Goal: Share content: Share content

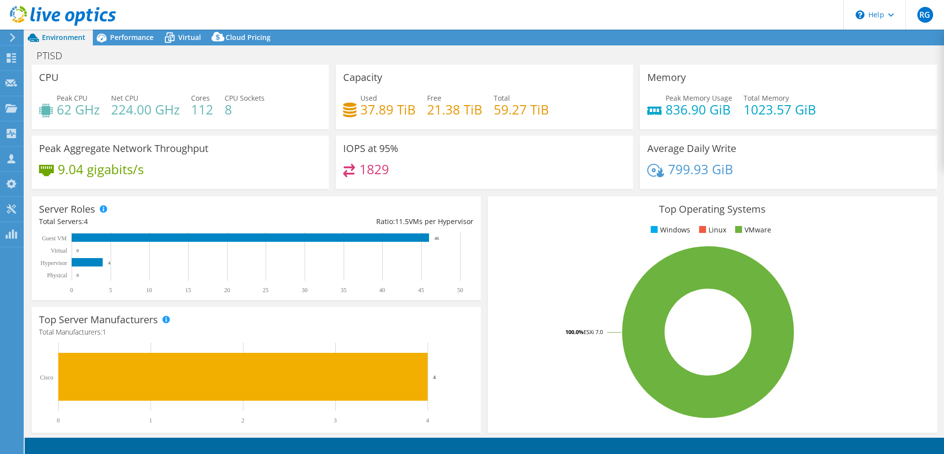
select select "USEast"
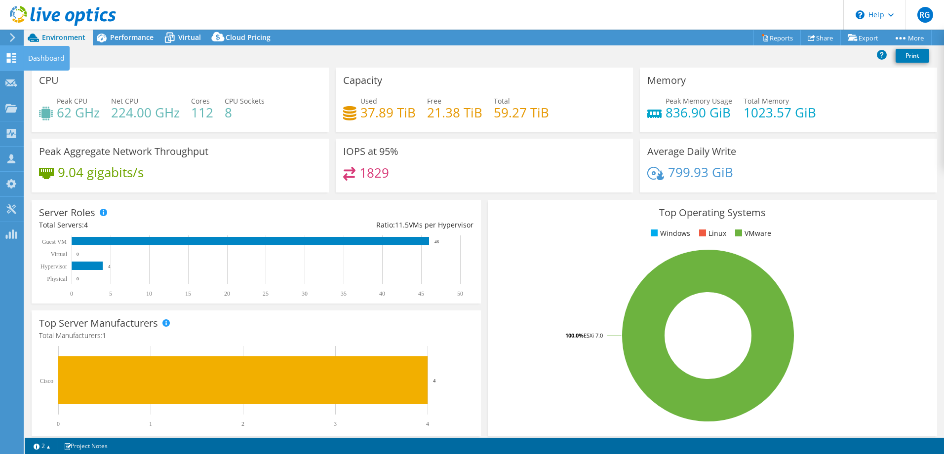
click at [11, 58] on icon at bounding box center [11, 57] width 12 height 9
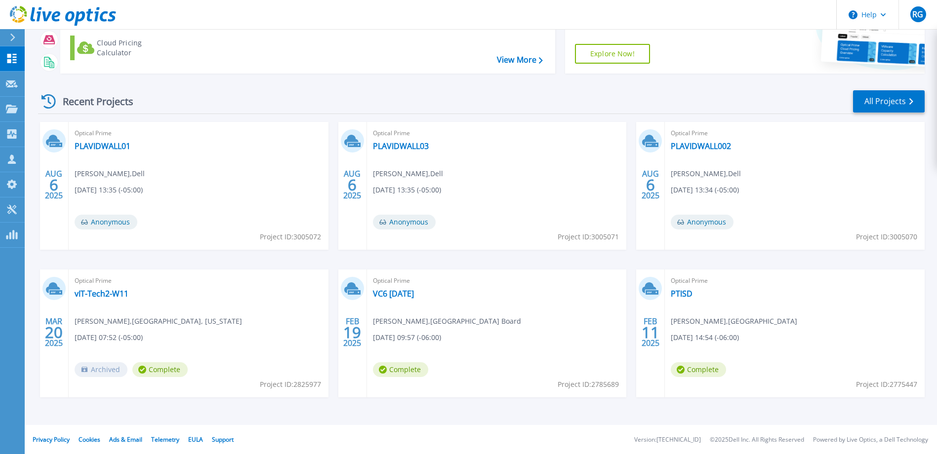
scroll to position [93, 0]
click at [902, 103] on link "All Projects" at bounding box center [889, 101] width 72 height 22
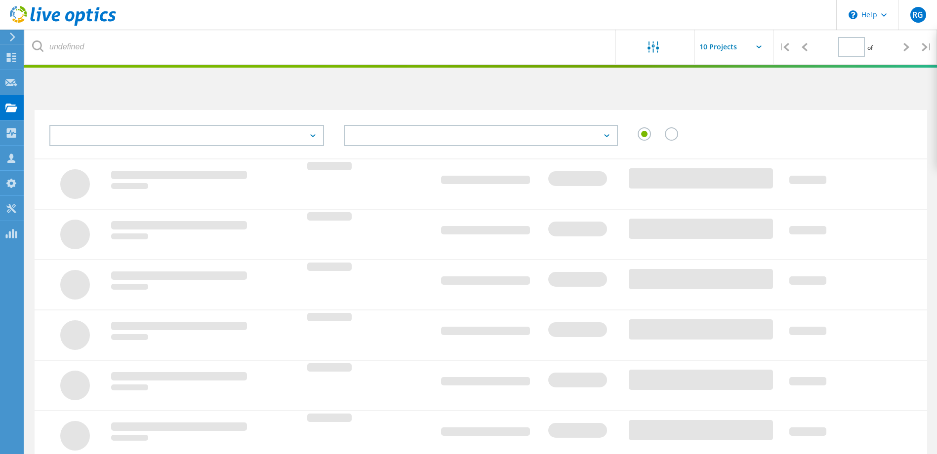
type input "2"
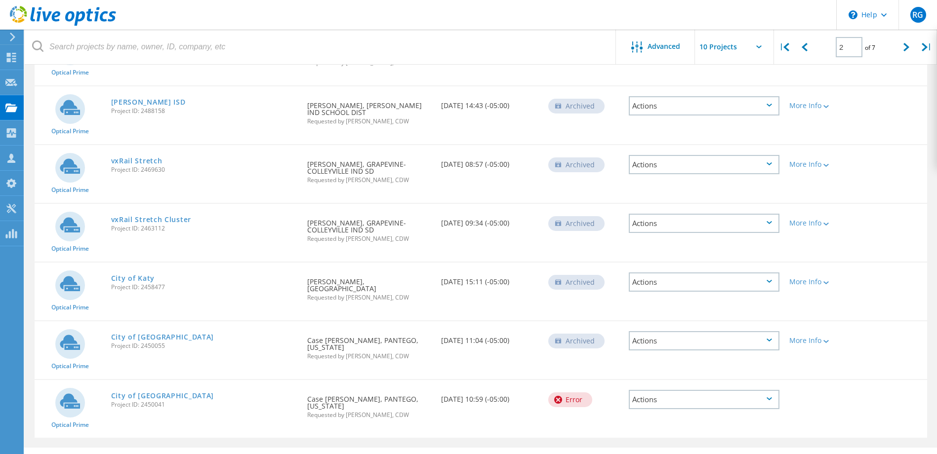
scroll to position [325, 0]
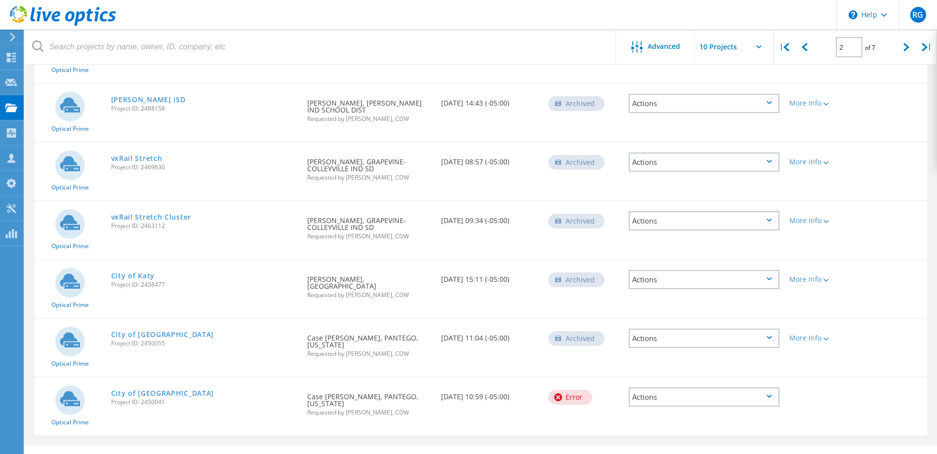
click at [674, 329] on div "Actions" at bounding box center [703, 338] width 151 height 19
click at [658, 335] on div "Share" at bounding box center [703, 338] width 149 height 15
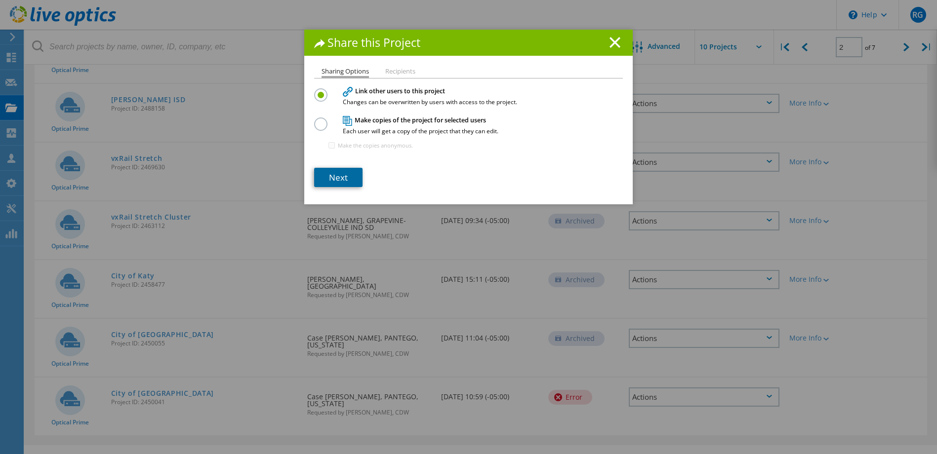
click at [348, 181] on link "Next" at bounding box center [338, 177] width 48 height 19
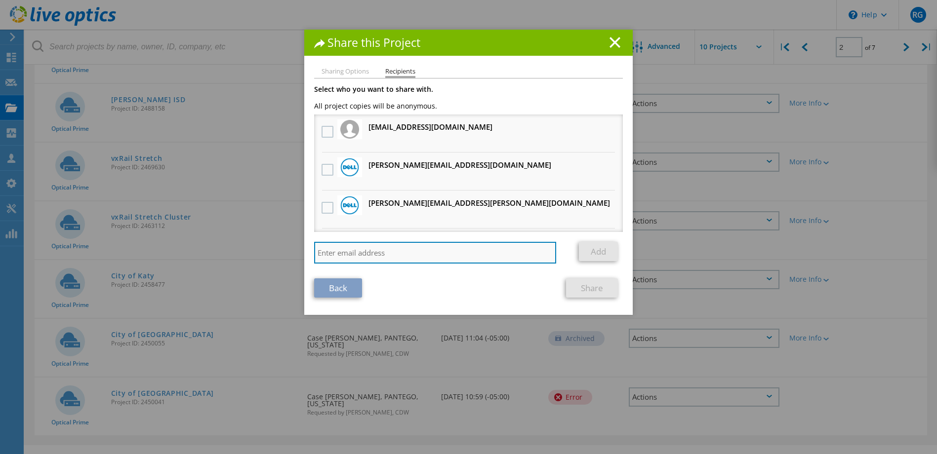
click at [453, 259] on input "search" at bounding box center [435, 253] width 242 height 22
type input "J"
click at [354, 249] on input "search" at bounding box center [435, 253] width 242 height 22
click at [449, 252] on input "search" at bounding box center [435, 253] width 242 height 22
paste input "johnrai@cdwg.com"
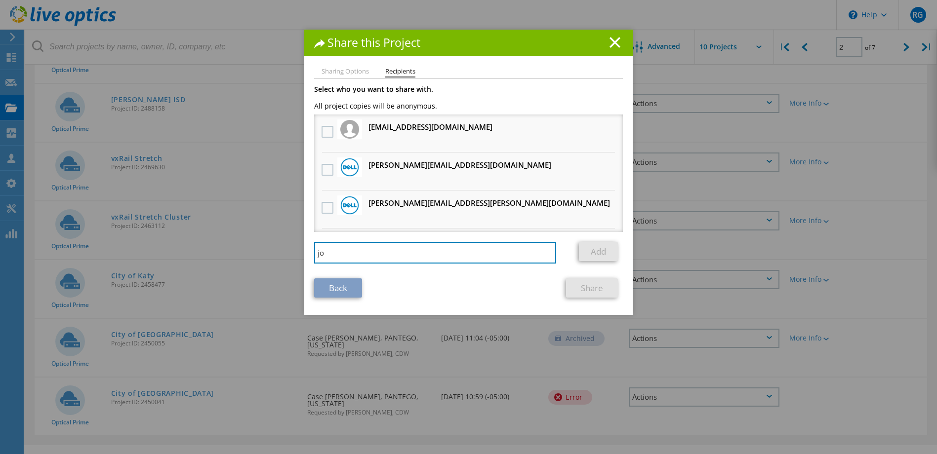
type input "j"
click at [352, 254] on input "search" at bounding box center [435, 253] width 242 height 22
paste input "Dave Winkelmann <davewin@cdwg.com>"
type input "davewin@cdwg.com"
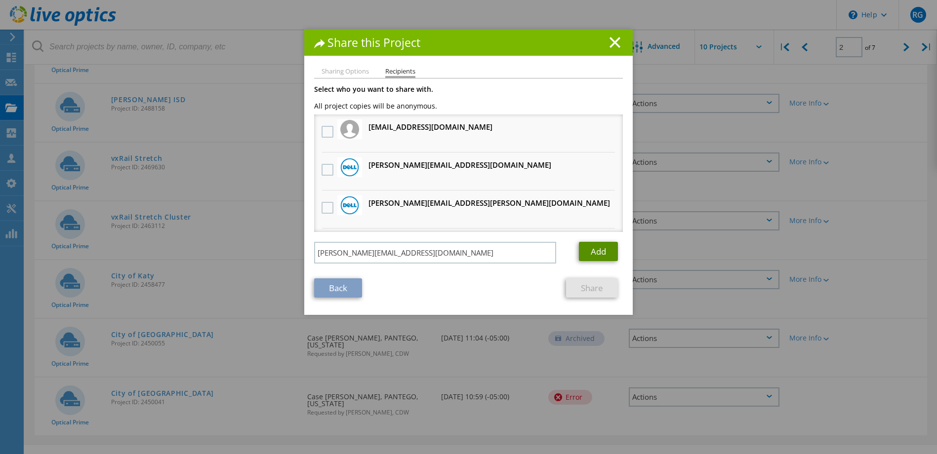
click at [591, 254] on link "Add" at bounding box center [598, 251] width 39 height 19
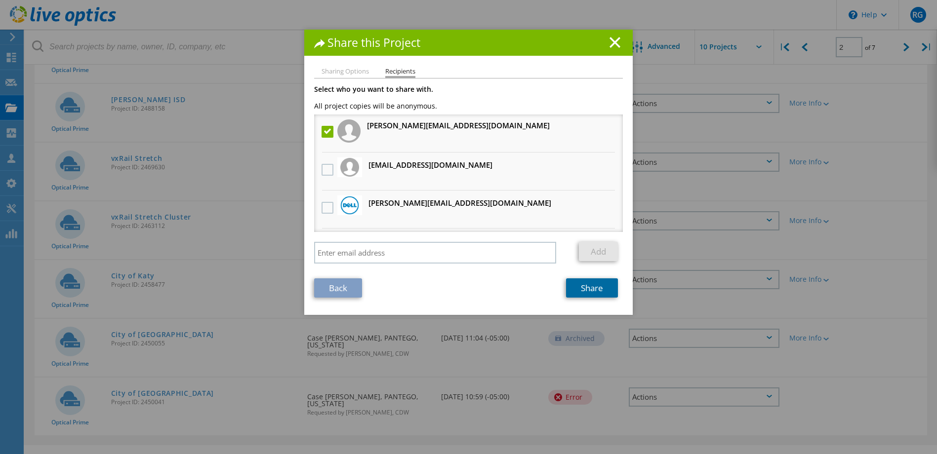
click at [591, 290] on link "Share" at bounding box center [592, 287] width 52 height 19
click at [610, 42] on icon at bounding box center [614, 42] width 11 height 11
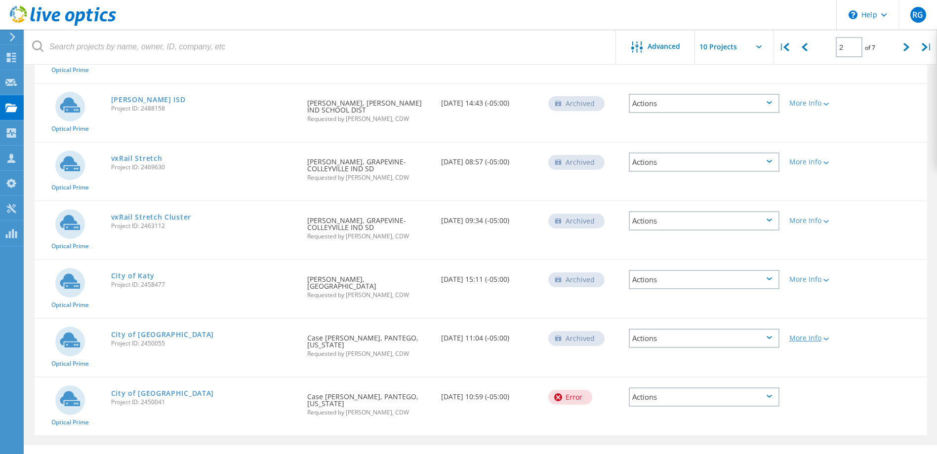
click at [831, 335] on div "More Info" at bounding box center [820, 338] width 62 height 7
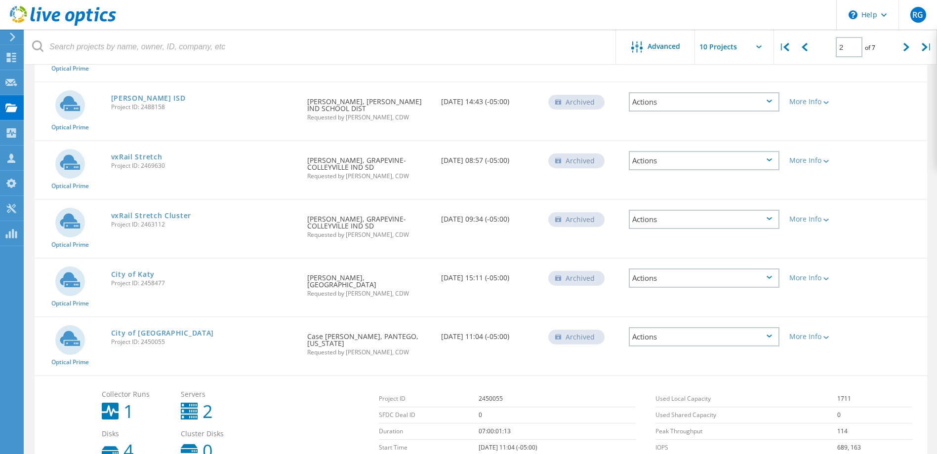
click at [697, 327] on div "Actions" at bounding box center [703, 336] width 151 height 19
click at [902, 318] on div "Optical Prime City of Lake Worth Project ID: 2450055 Requested By Case Martinec…" at bounding box center [481, 347] width 892 height 58
click at [703, 338] on div "Actions" at bounding box center [703, 337] width 151 height 19
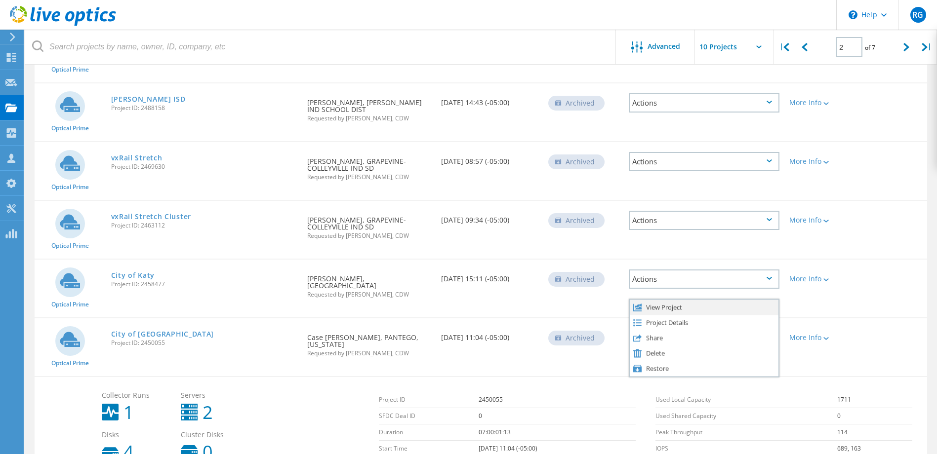
click at [672, 300] on div "View Project" at bounding box center [703, 307] width 149 height 15
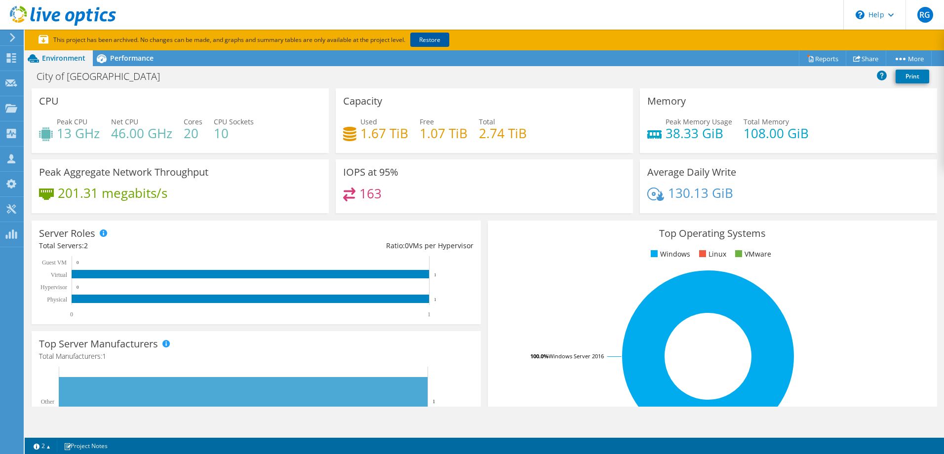
click at [441, 39] on link "Restore" at bounding box center [429, 40] width 39 height 14
click at [865, 57] on link "Share" at bounding box center [866, 58] width 40 height 15
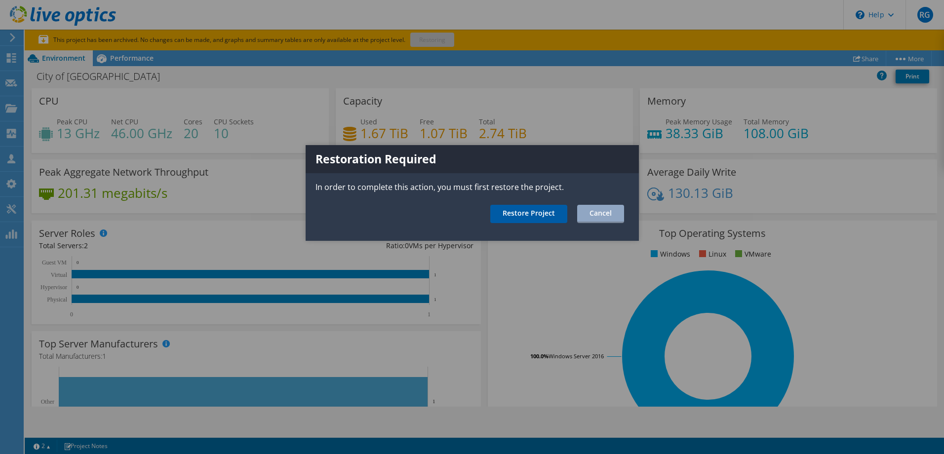
click at [533, 215] on link "Restore Project" at bounding box center [528, 214] width 77 height 18
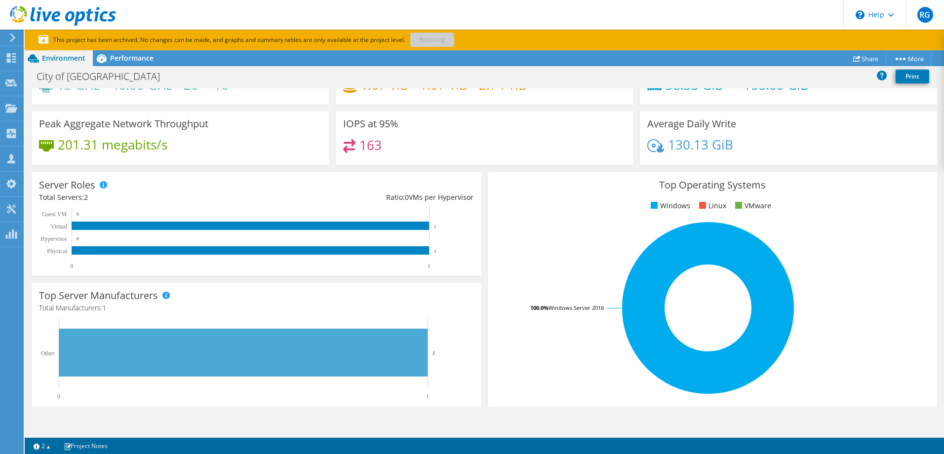
scroll to position [49, 0]
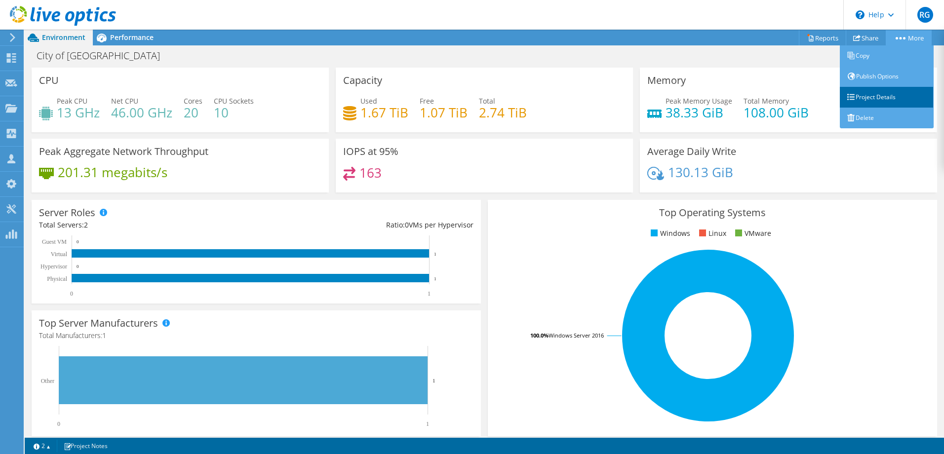
click at [875, 97] on link "Project Details" at bounding box center [887, 97] width 94 height 21
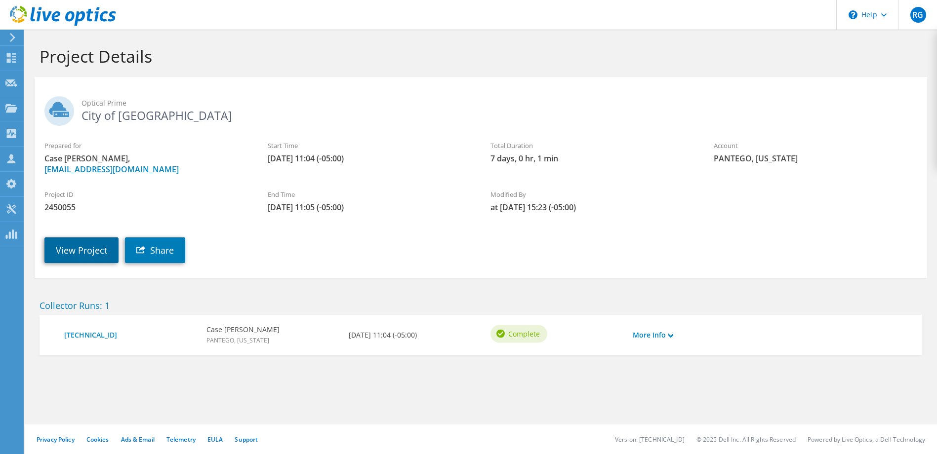
click at [78, 251] on link "View Project" at bounding box center [81, 250] width 74 height 26
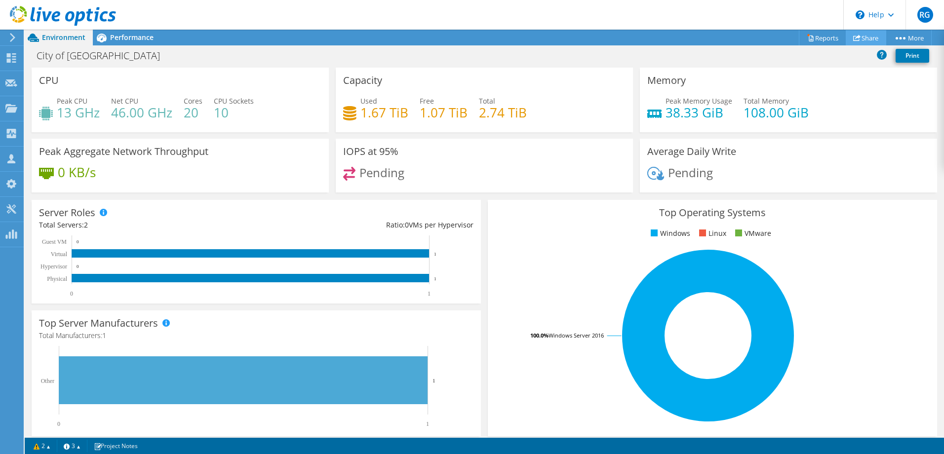
click at [864, 39] on link "Share" at bounding box center [866, 37] width 40 height 15
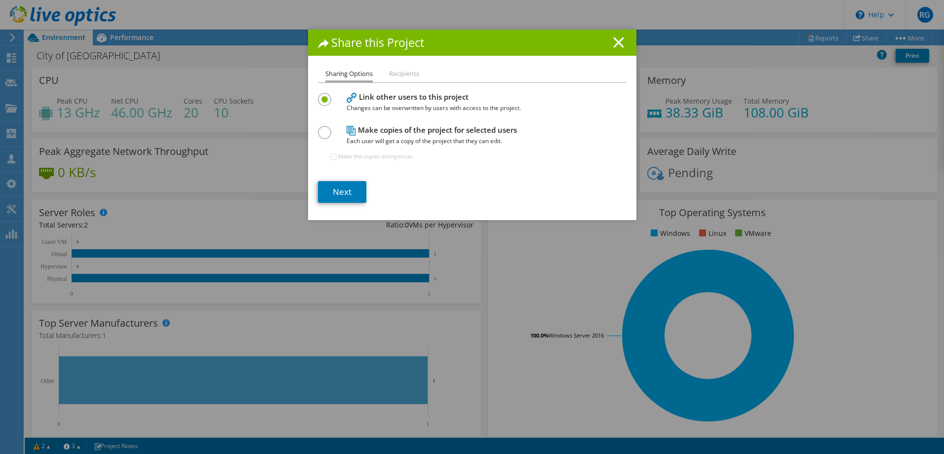
click at [615, 41] on line at bounding box center [619, 43] width 10 height 10
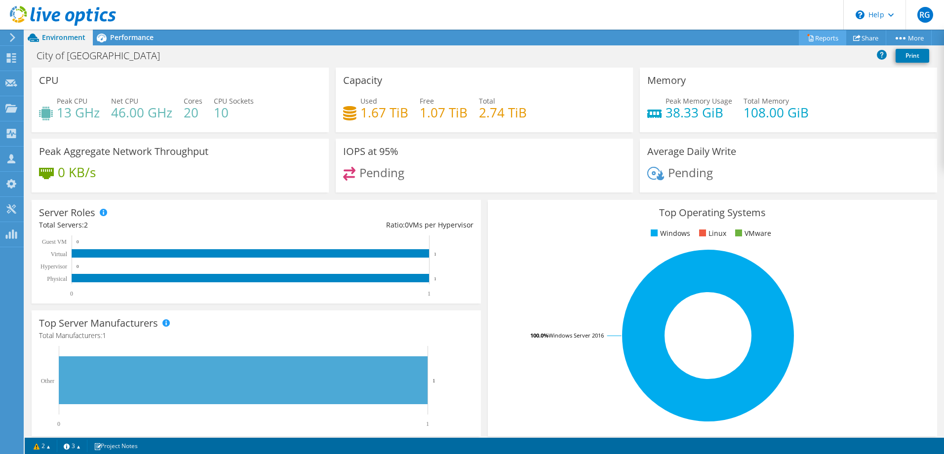
click at [820, 38] on link "Reports" at bounding box center [822, 37] width 47 height 15
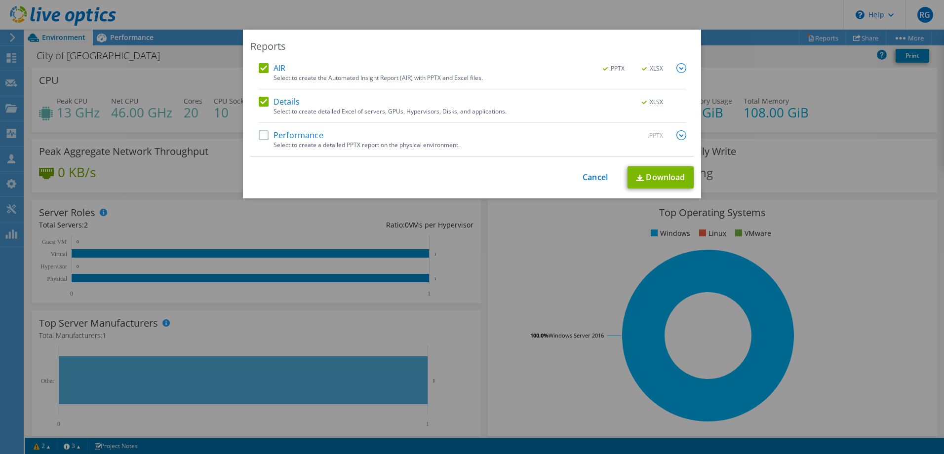
click at [275, 133] on label "Performance" at bounding box center [291, 135] width 65 height 10
click at [0, 0] on input "Performance" at bounding box center [0, 0] width 0 height 0
click at [649, 178] on link "Download" at bounding box center [660, 177] width 66 height 22
drag, startPoint x: 818, startPoint y: 78, endPoint x: 915, endPoint y: 174, distance: 136.5
click at [915, 174] on div "Reports AIR .PPTX .XLSX Select to create the Automated Insight Report (AIR) wit…" at bounding box center [472, 227] width 944 height 395
